Goal: Obtain resource: Download file/media

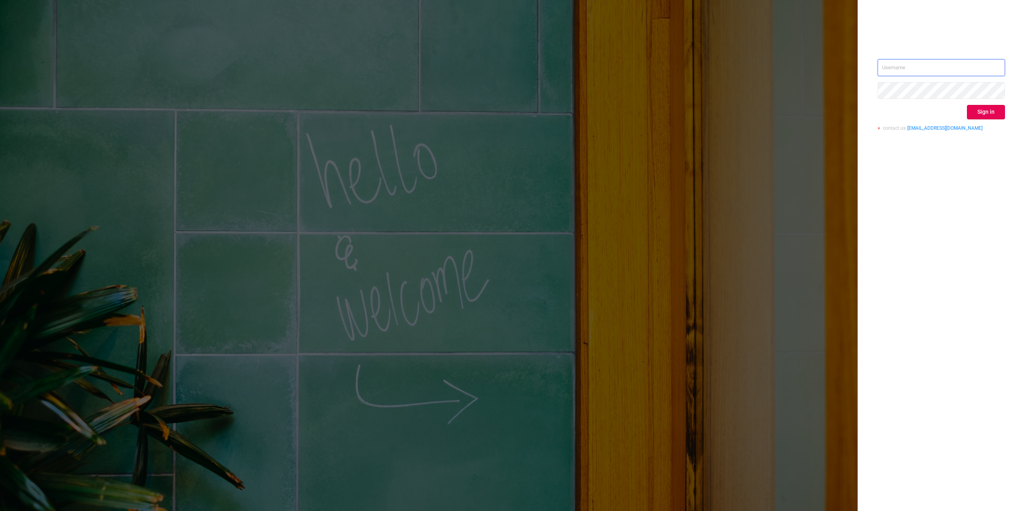
click at [996, 74] on input "text" at bounding box center [941, 67] width 127 height 17
type input "[PERSON_NAME][EMAIL_ADDRESS][DOMAIN_NAME]"
click at [1002, 111] on button "Sign in" at bounding box center [986, 112] width 38 height 14
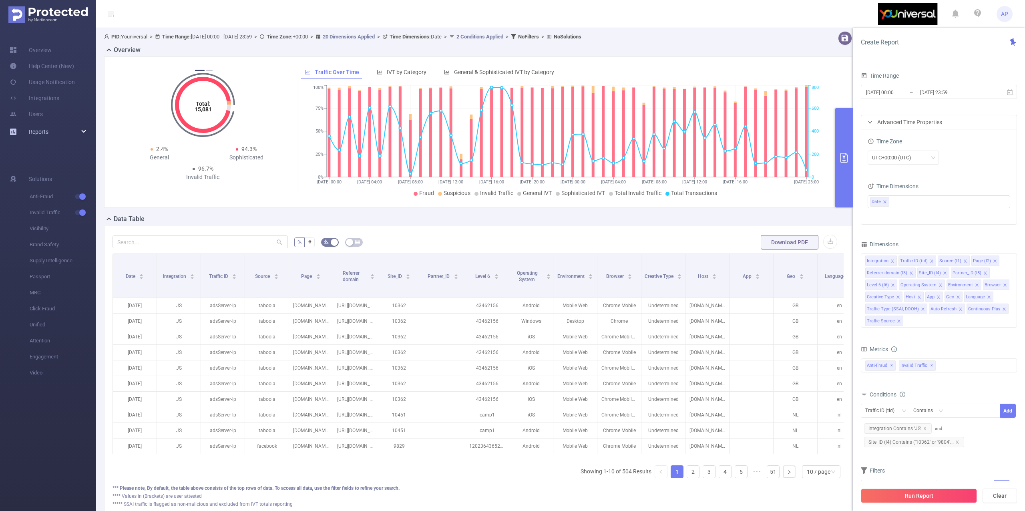
click at [52, 131] on div "Reports" at bounding box center [48, 132] width 96 height 16
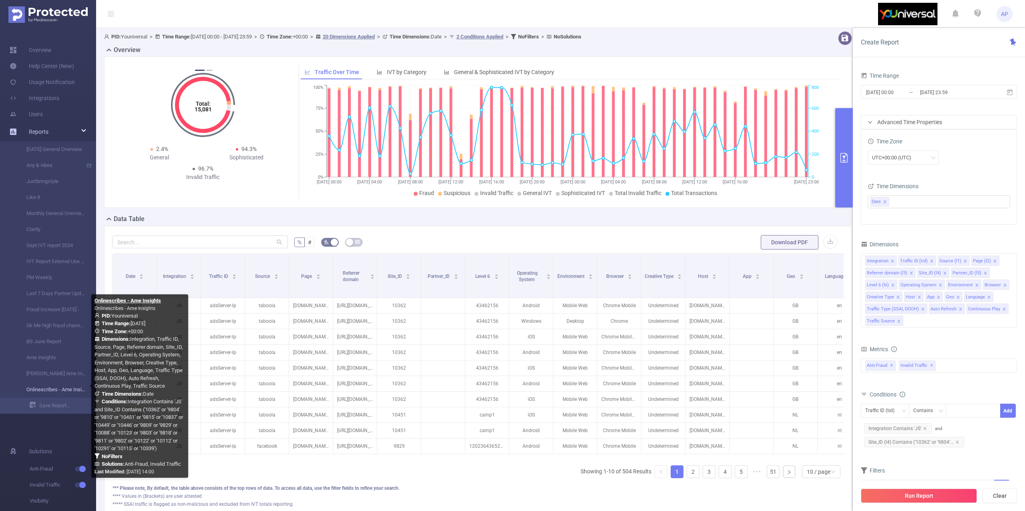
click at [54, 388] on link "Onlinescribes - Ame Insights" at bounding box center [51, 390] width 70 height 16
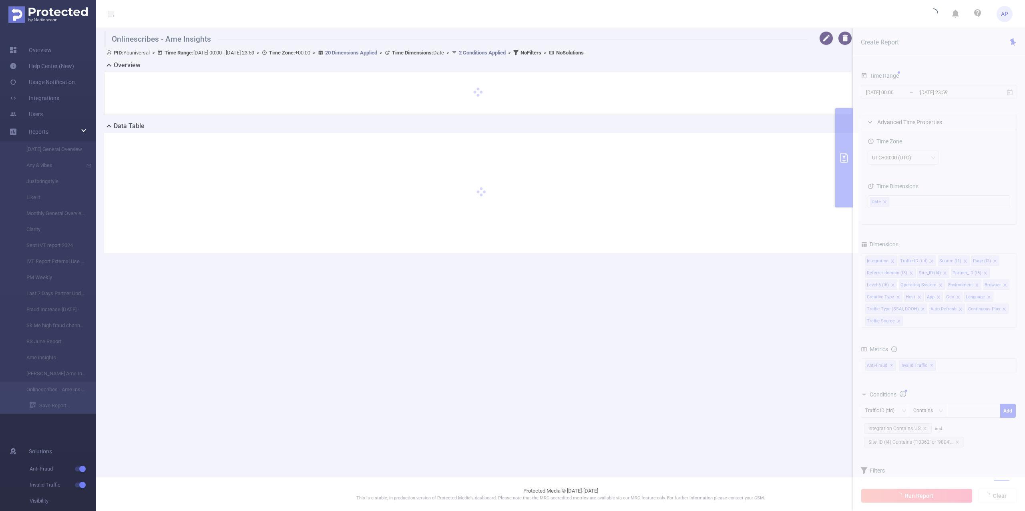
type input "[DATE] 00:00"
type input "[DATE] 23:59"
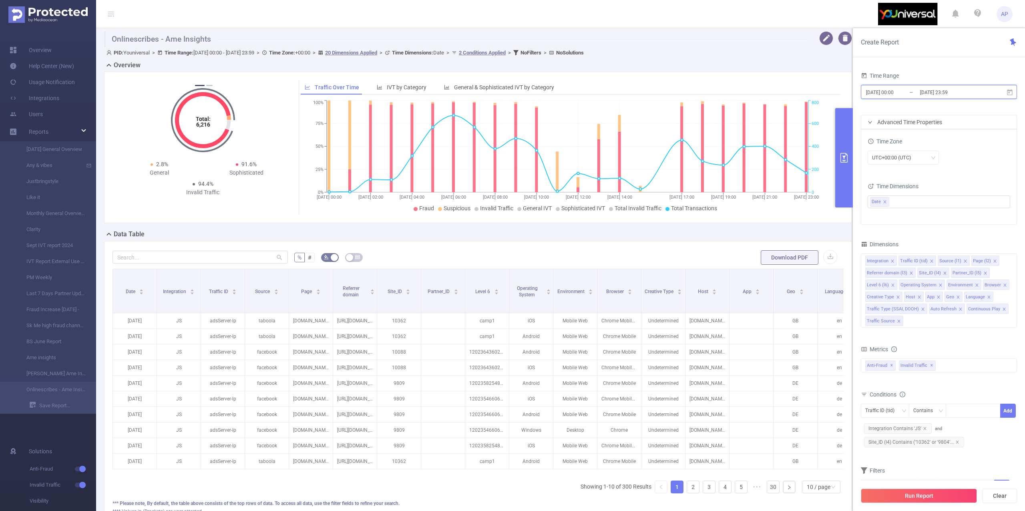
click at [996, 95] on span "[DATE] 00:00 _ [DATE] 23:59" at bounding box center [939, 92] width 156 height 14
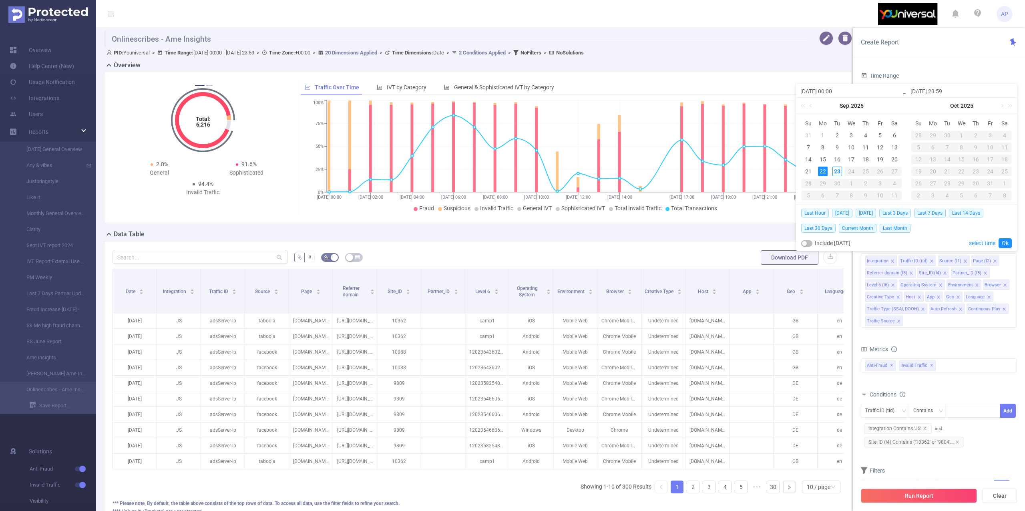
click at [997, 95] on input "[DATE] 23:59" at bounding box center [962, 92] width 102 height 10
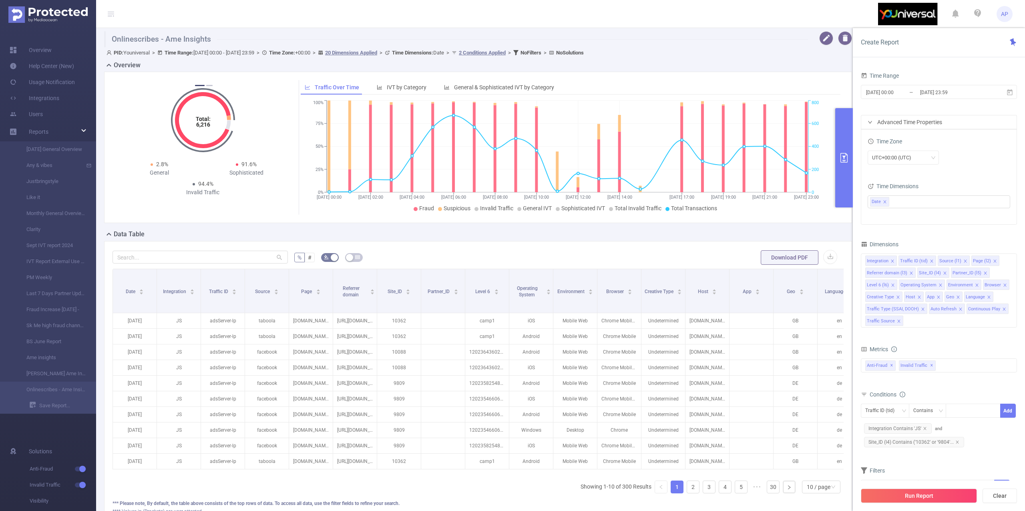
click at [988, 67] on div "Time Range [DATE] 00:00 _ [DATE] 23:59 Advanced Time Properties Time Zone UTC+0…" at bounding box center [939, 293] width 172 height 463
click at [823, 260] on button "button" at bounding box center [830, 257] width 14 height 14
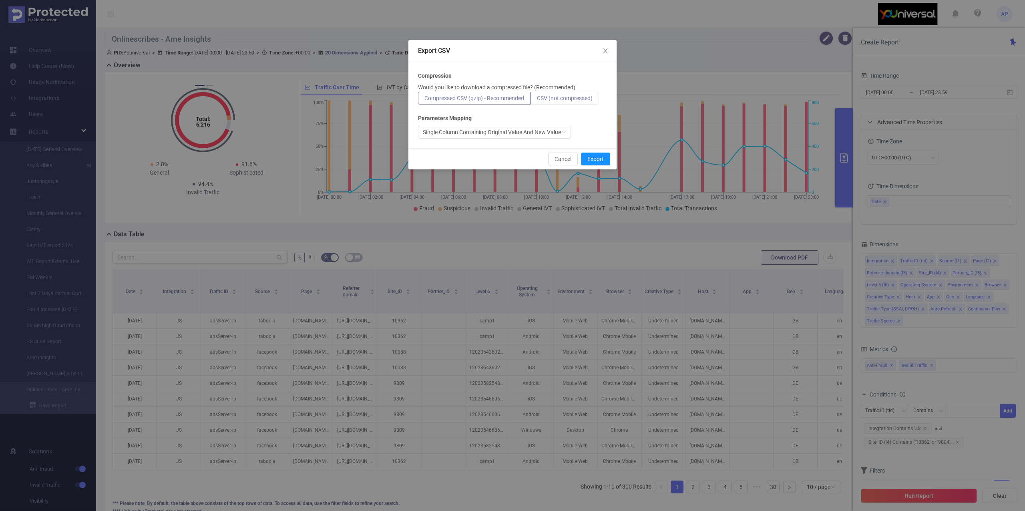
click at [547, 98] on span "CSV (not compressed)" at bounding box center [565, 98] width 56 height 6
click at [537, 100] on input "CSV (not compressed)" at bounding box center [537, 100] width 0 height 0
click at [603, 156] on button "Export" at bounding box center [595, 159] width 29 height 13
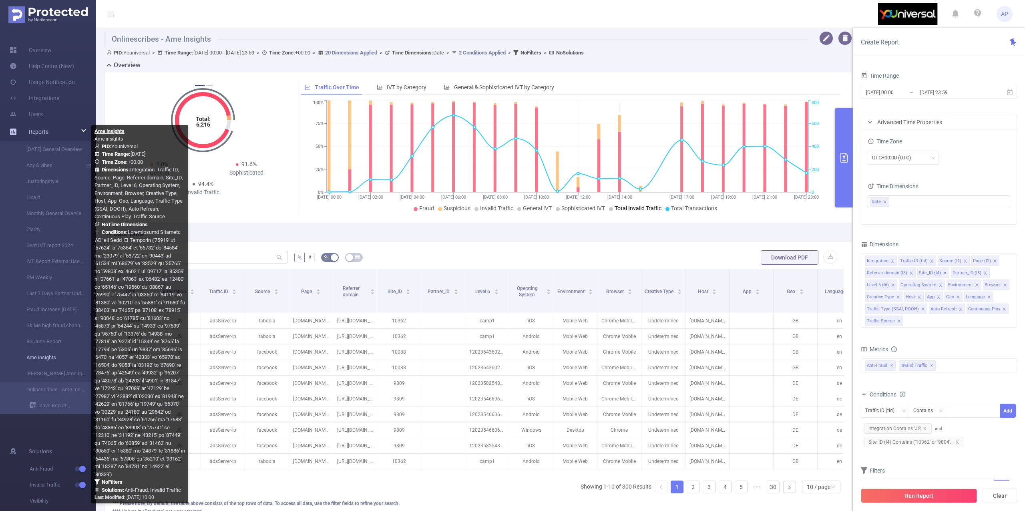
click at [60, 360] on link "Ame insights" at bounding box center [51, 358] width 70 height 16
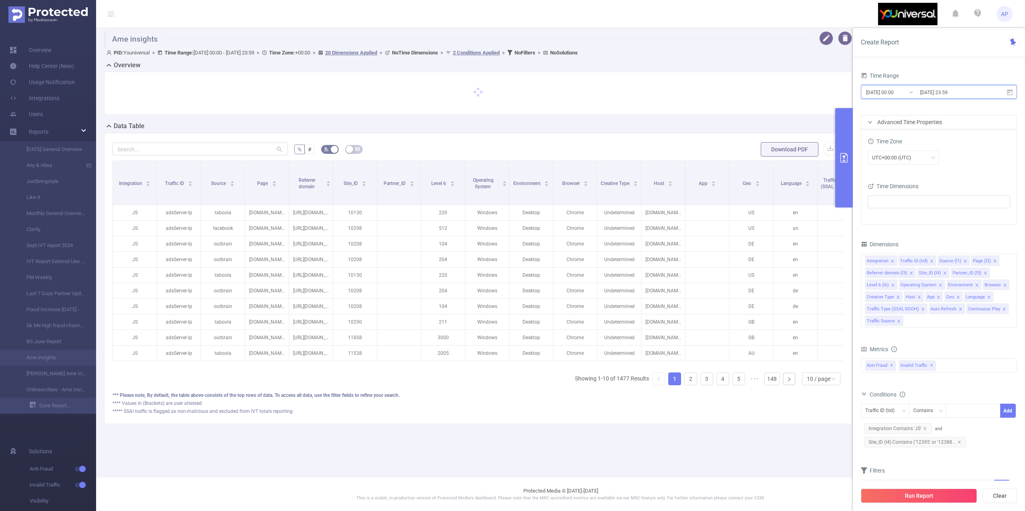
click at [1010, 95] on icon at bounding box center [1010, 92] width 7 height 7
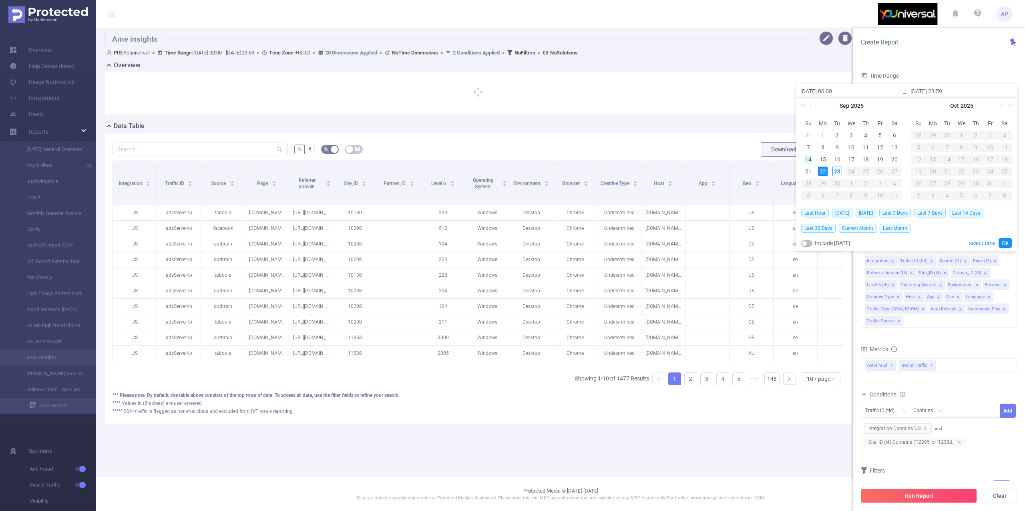
click at [811, 160] on div "14" at bounding box center [809, 160] width 10 height 10
click at [896, 158] on div "20" at bounding box center [895, 160] width 10 height 10
type input "[DATE] 00:00"
type input "[DATE] 23:59"
type input "[DATE] 00:00"
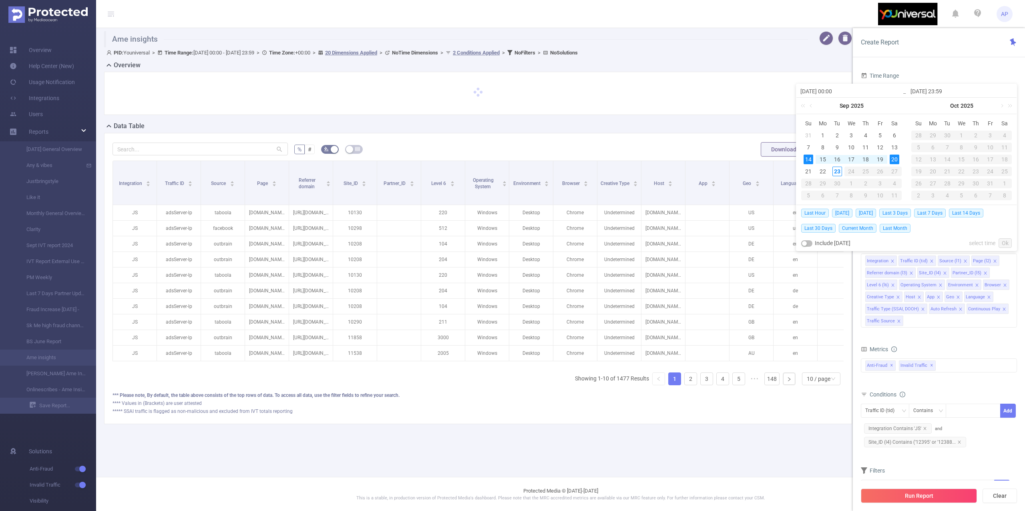
type input "[DATE] 23:59"
click at [823, 156] on div "15" at bounding box center [823, 160] width 10 height 10
click at [807, 170] on div "21" at bounding box center [809, 172] width 10 height 10
type input "[DATE] 00:00"
type input "[DATE] 23:59"
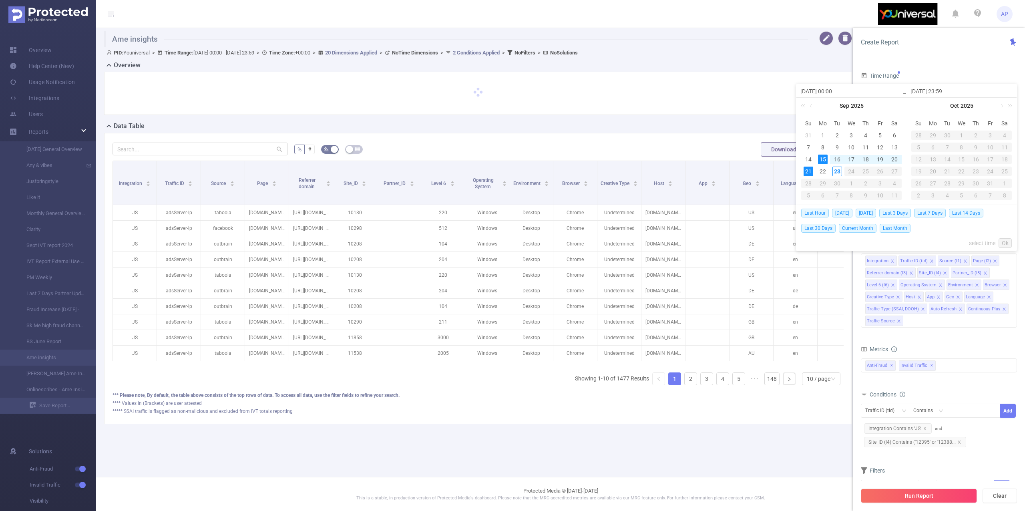
type input "[DATE] 00:00"
type input "[DATE] 23:59"
click at [1005, 247] on link "Ok" at bounding box center [1005, 243] width 13 height 10
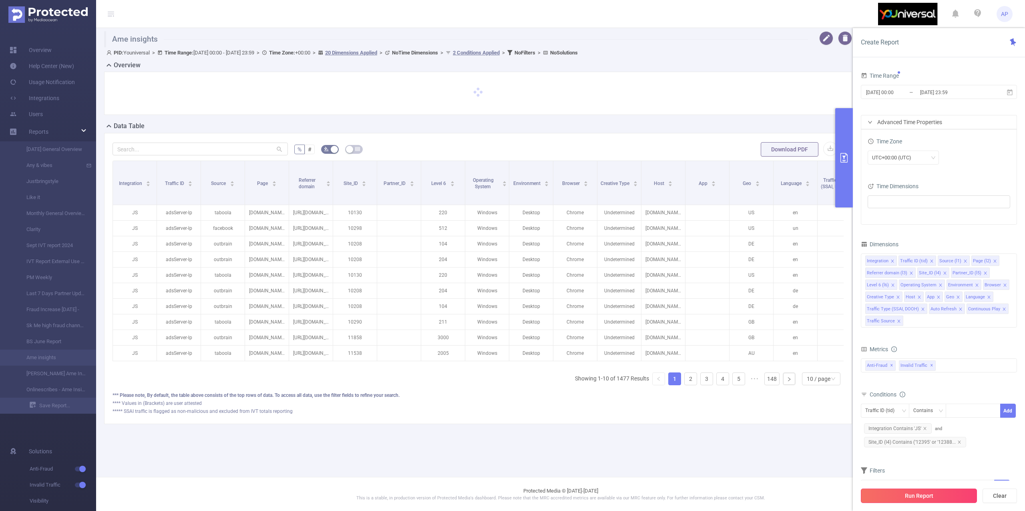
click at [920, 491] on button "Run Report" at bounding box center [919, 496] width 116 height 14
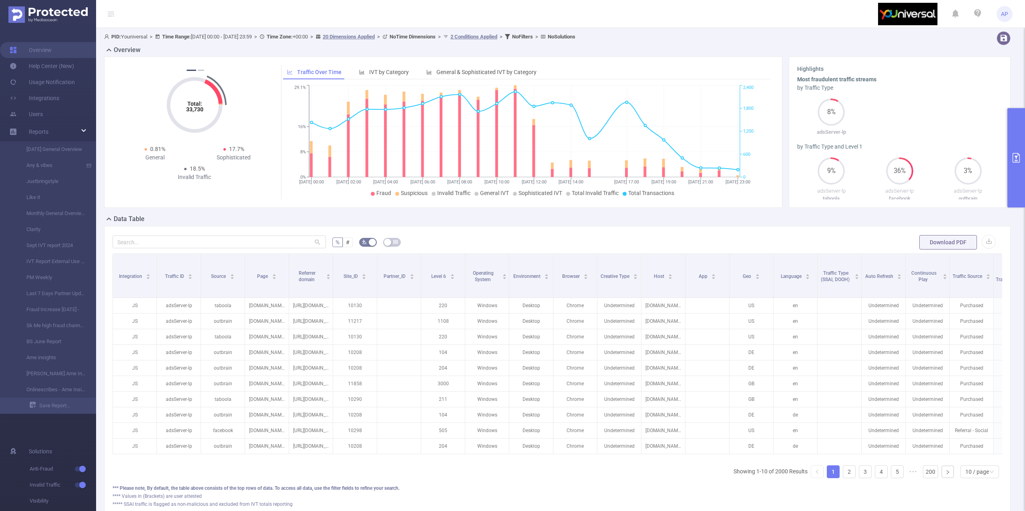
click at [1011, 137] on button "primary" at bounding box center [1017, 157] width 18 height 99
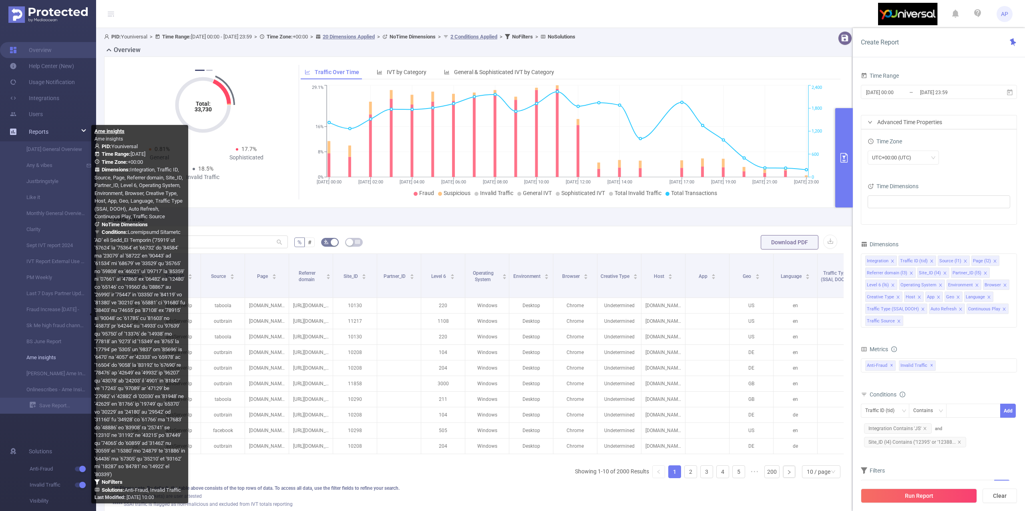
click at [50, 354] on link "Ame insights" at bounding box center [51, 358] width 70 height 16
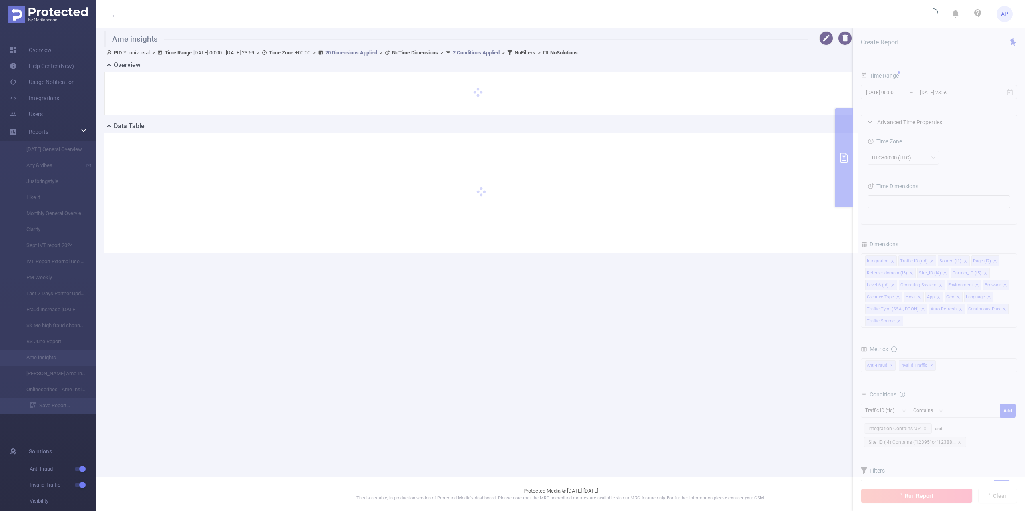
type input "[DATE] 00:00"
type input "[DATE] 23:59"
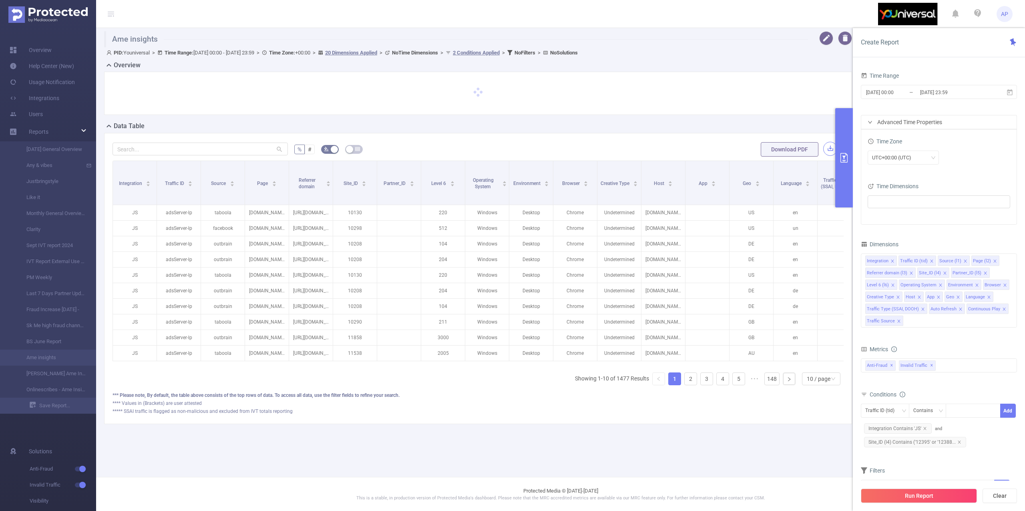
click at [825, 145] on button "button" at bounding box center [830, 149] width 14 height 14
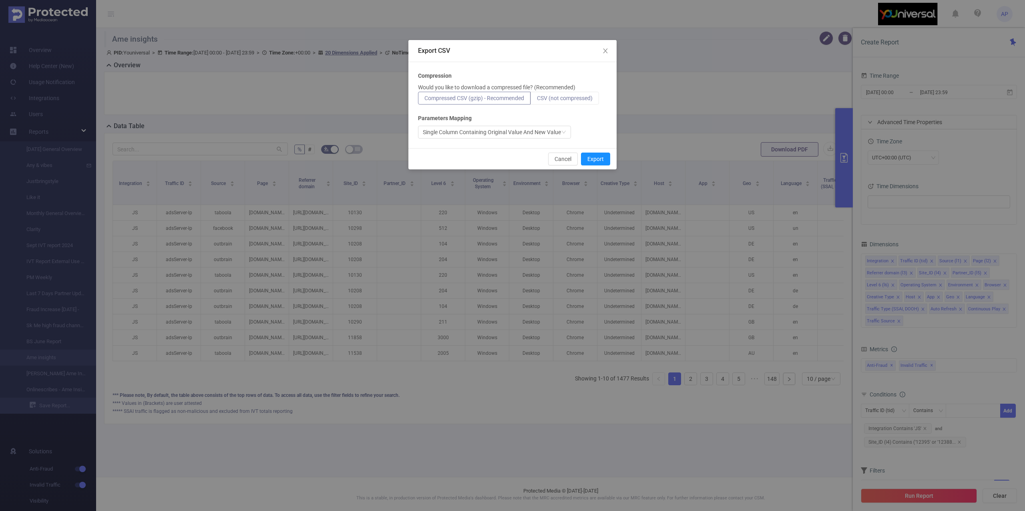
click at [562, 95] on span "CSV (not compressed)" at bounding box center [565, 98] width 56 height 6
click at [537, 100] on input "CSV (not compressed)" at bounding box center [537, 100] width 0 height 0
click at [593, 158] on button "Export" at bounding box center [595, 159] width 29 height 13
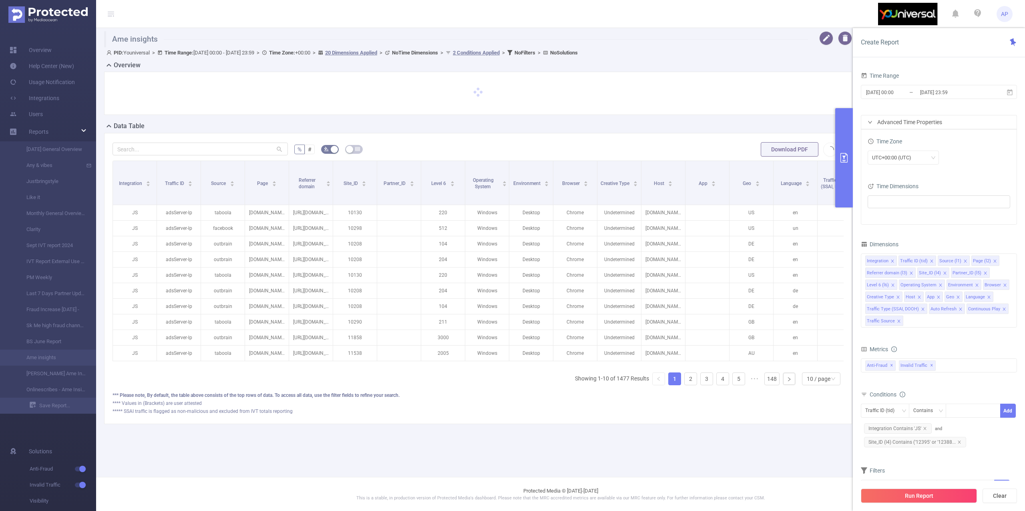
click at [846, 124] on button "primary" at bounding box center [845, 157] width 18 height 99
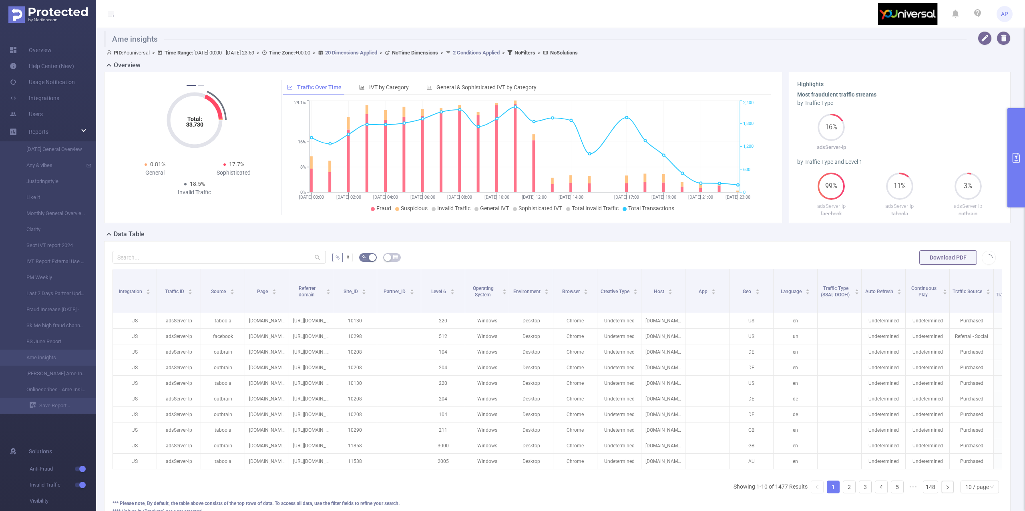
click at [1016, 139] on button "primary" at bounding box center [1017, 157] width 18 height 99
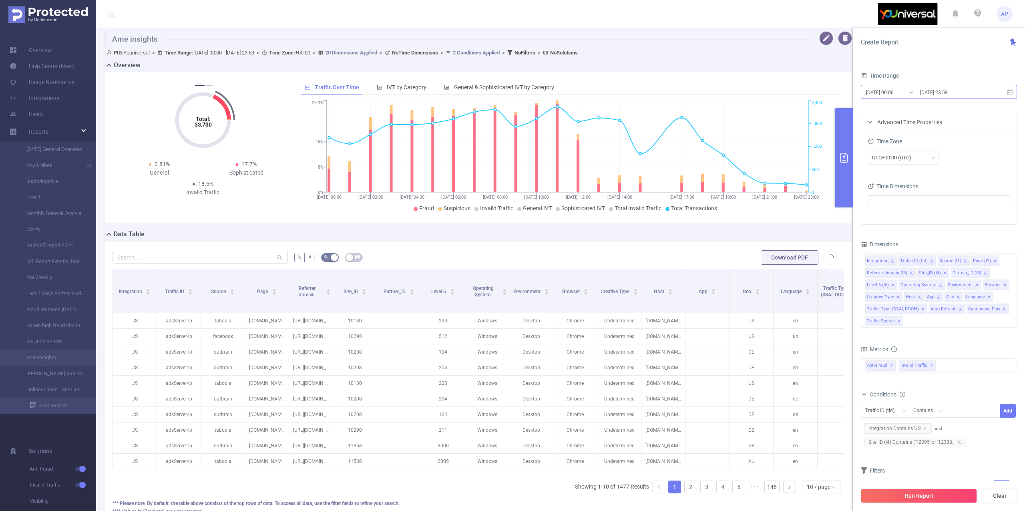
click at [983, 92] on input "[DATE] 23:59" at bounding box center [952, 92] width 65 height 11
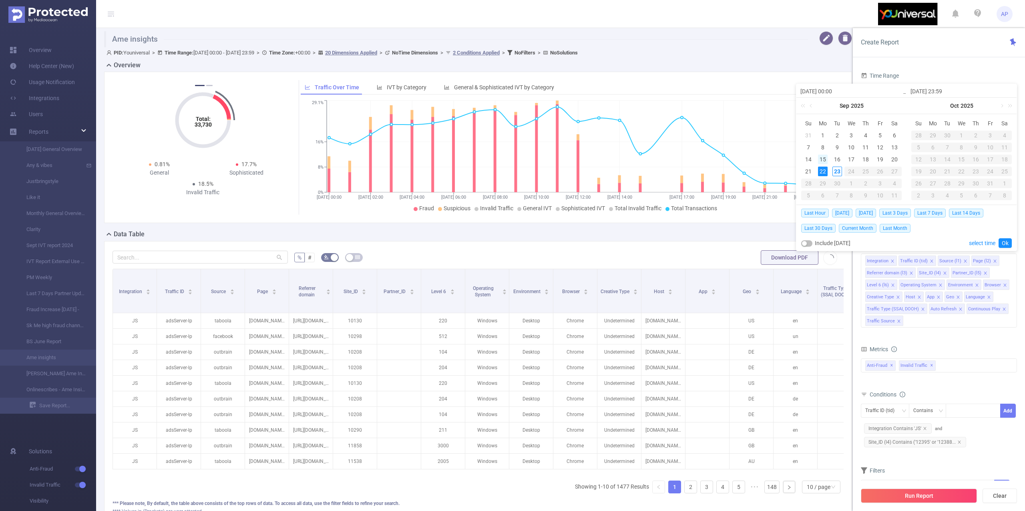
click at [826, 155] on div "15" at bounding box center [823, 160] width 10 height 10
click at [809, 171] on div "21" at bounding box center [809, 172] width 10 height 10
type input "[DATE] 00:00"
type input "[DATE] 23:59"
type input "[DATE] 00:00"
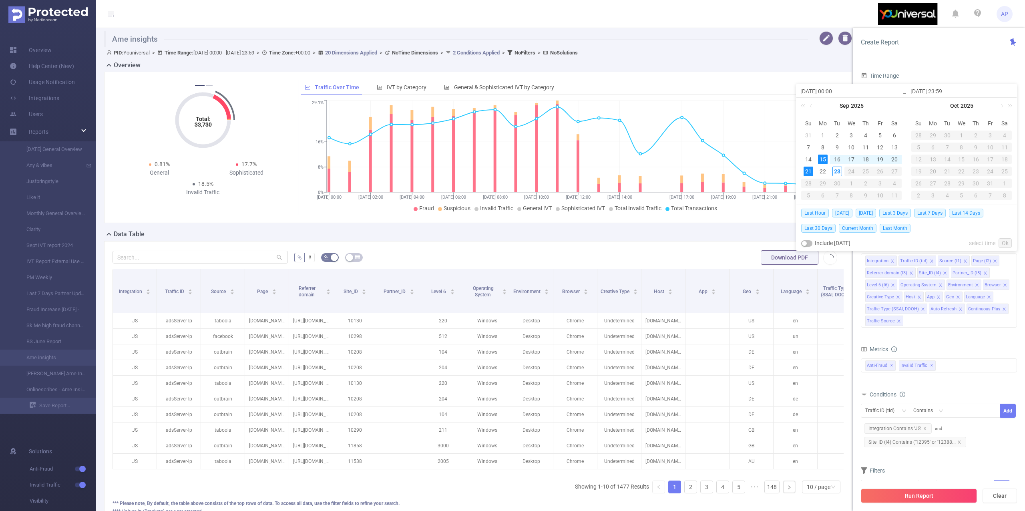
type input "[DATE] 23:59"
click at [1002, 246] on link "Ok" at bounding box center [1005, 243] width 13 height 10
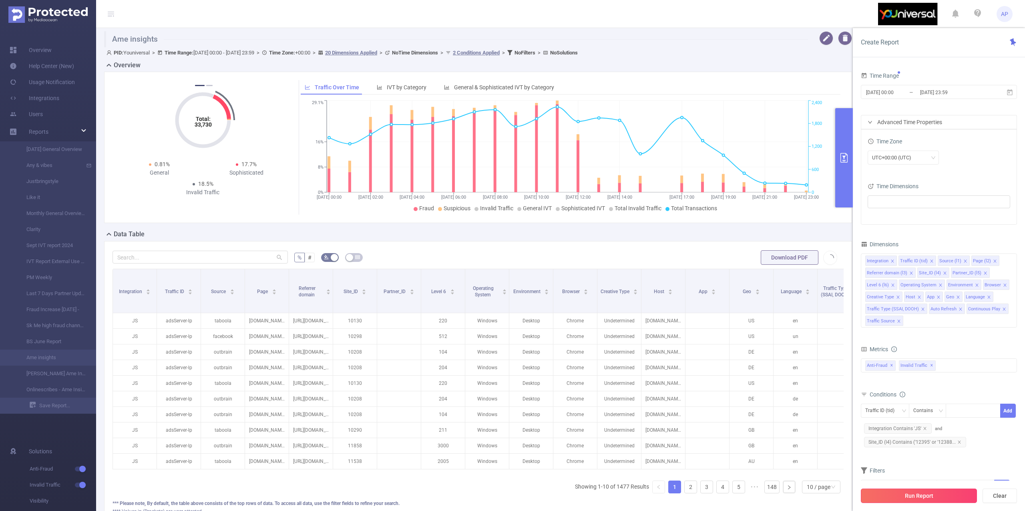
click at [909, 502] on button "Run Report" at bounding box center [919, 496] width 116 height 14
